Goal: Find contact information: Obtain details needed to contact an individual or organization

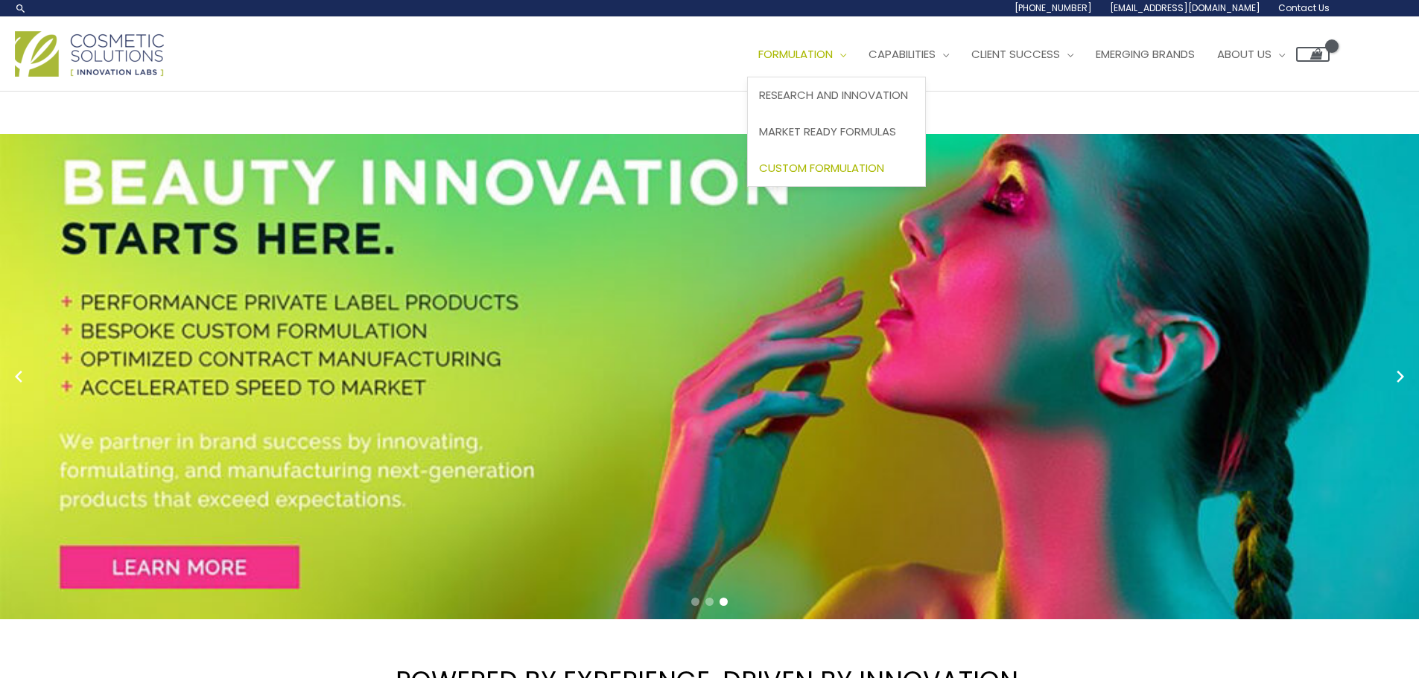
click at [845, 168] on span "Custom Formulation" at bounding box center [821, 168] width 125 height 16
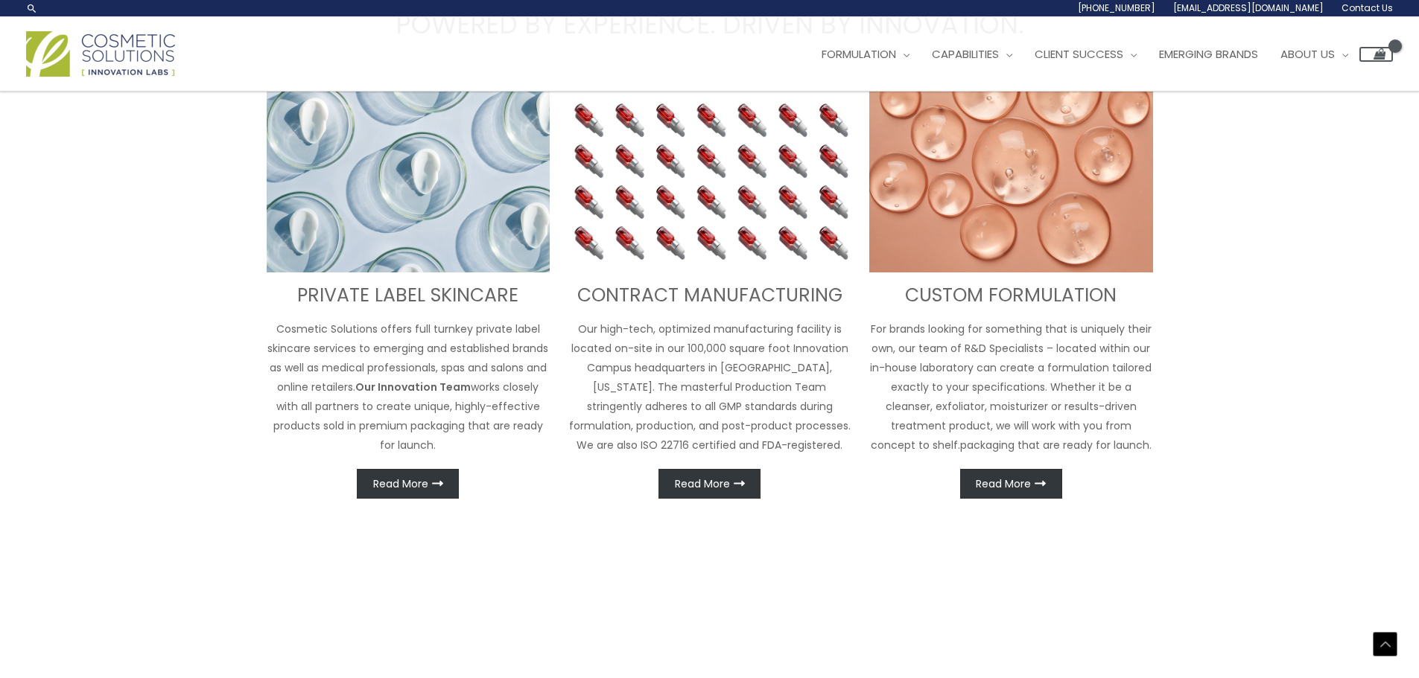
scroll to position [656, 0]
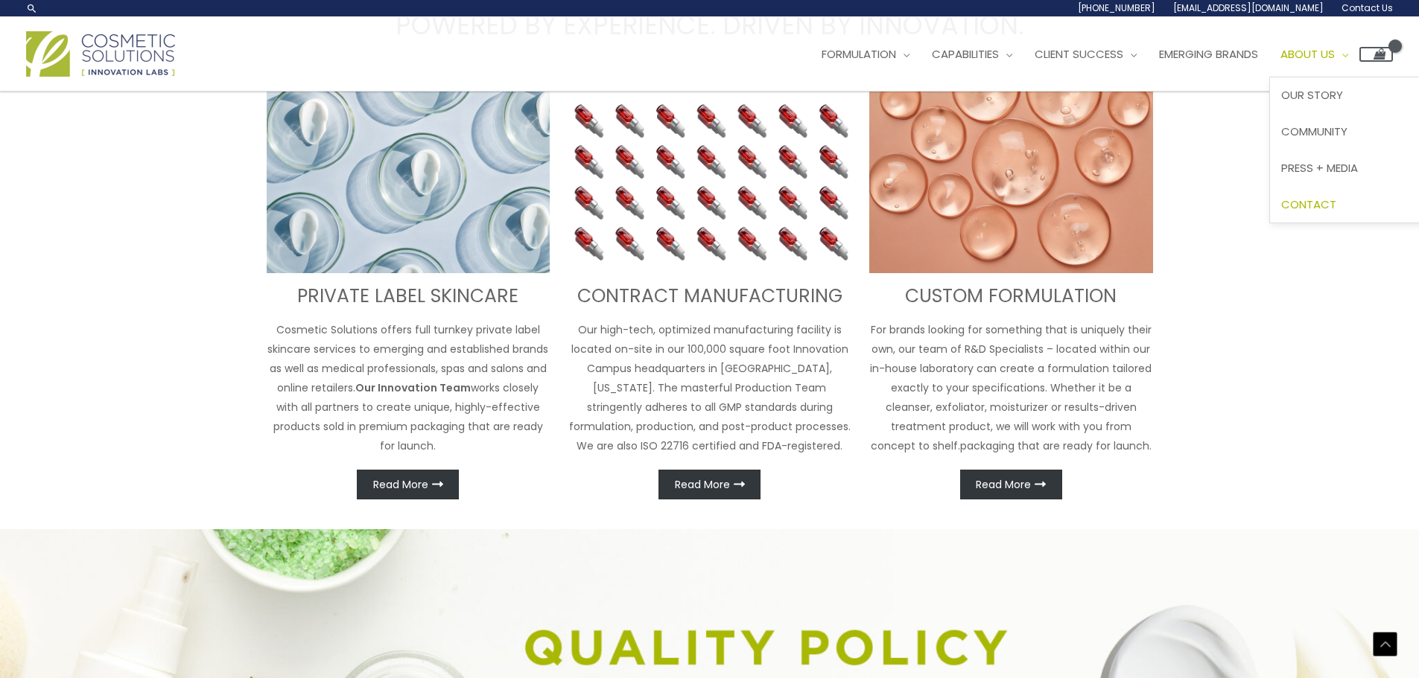
click at [1336, 198] on span "Contact" at bounding box center [1308, 205] width 55 height 16
